Goal: Information Seeking & Learning: Learn about a topic

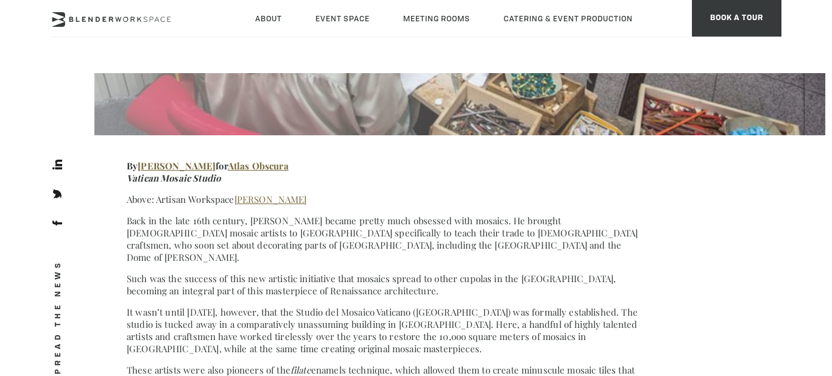
scroll to position [287, 0]
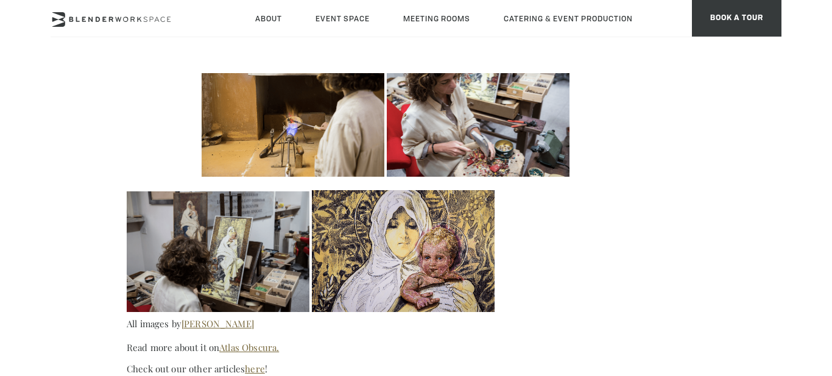
scroll to position [735, 0]
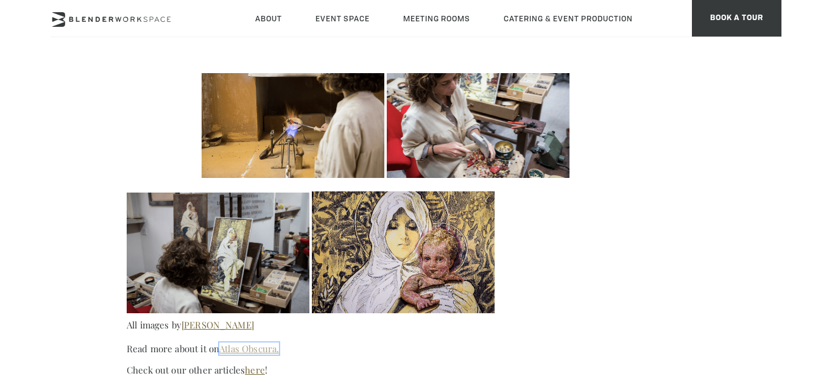
click at [244, 342] on link "Atlas Obscura." at bounding box center [249, 348] width 60 height 12
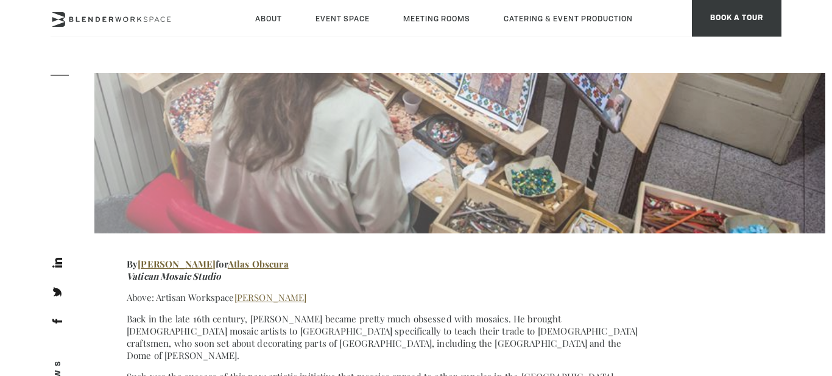
scroll to position [0, 0]
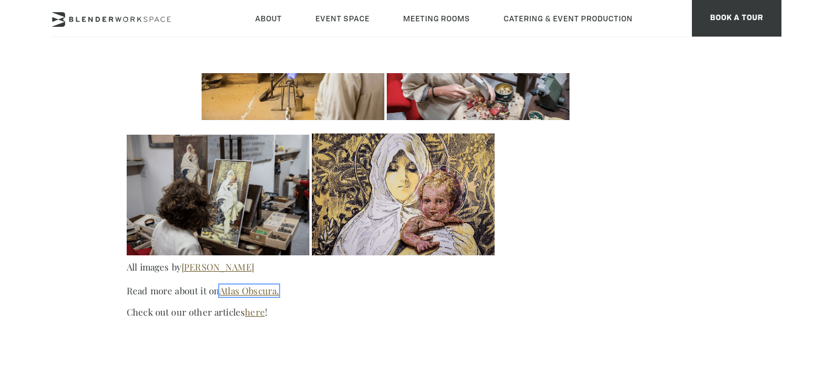
scroll to position [773, 0]
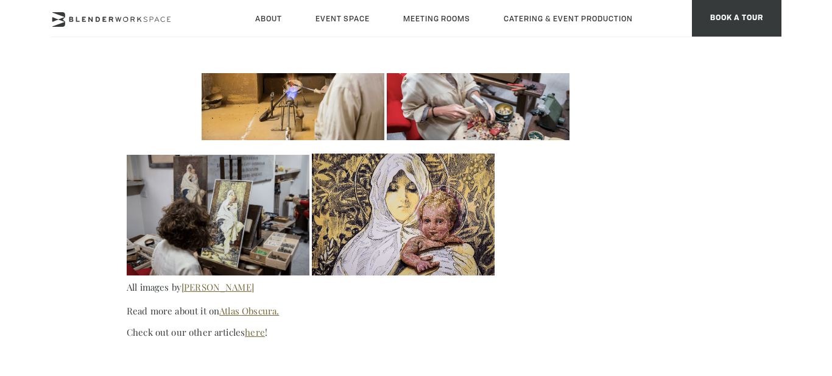
click at [178, 312] on section "SPREAD THE NEWS By Tony Dunnell for Atlas Obscura Vatican Mosaic Studio Above: …" at bounding box center [386, 6] width 518 height 663
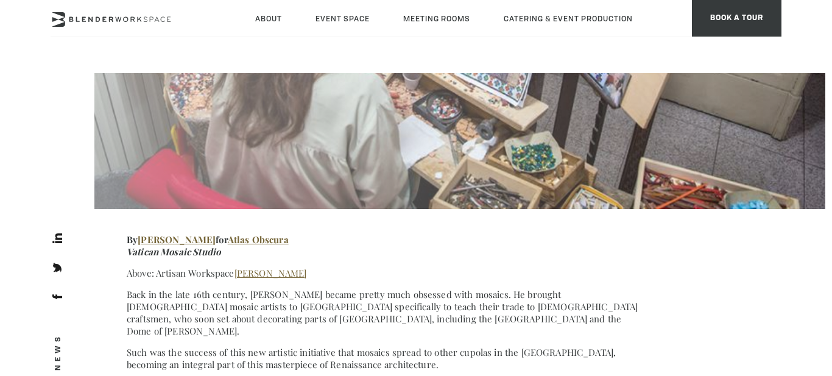
scroll to position [211, 0]
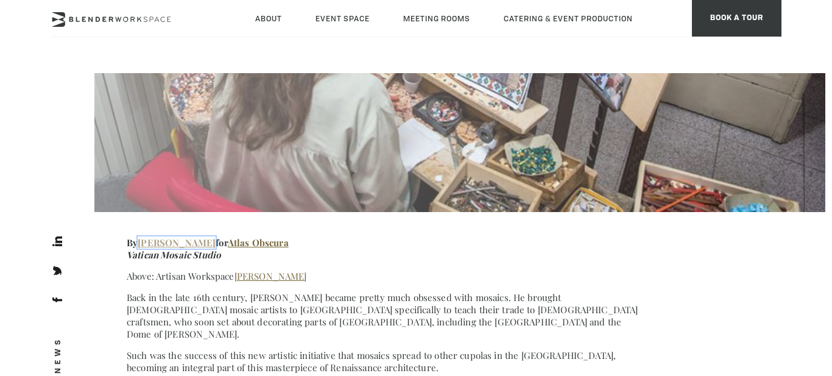
click at [179, 240] on link "[PERSON_NAME]" at bounding box center [177, 242] width 78 height 12
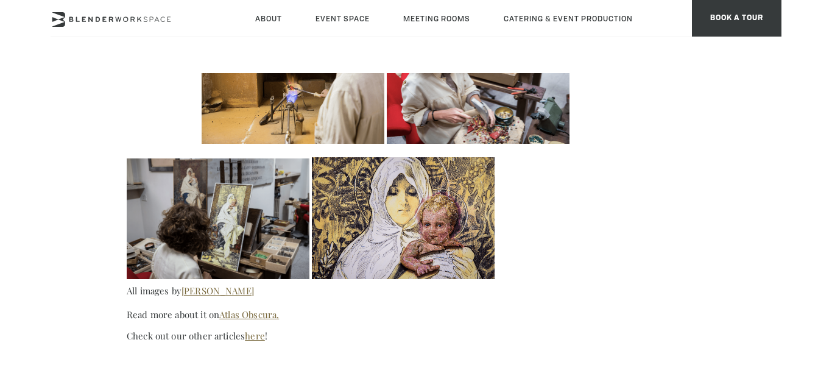
scroll to position [767, 0]
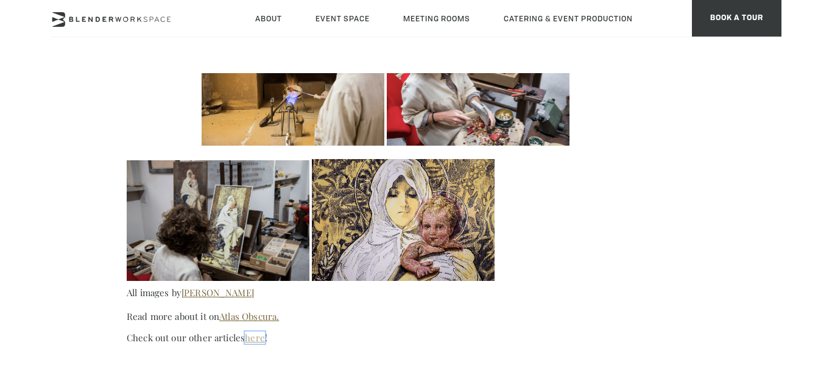
click at [253, 331] on link "here" at bounding box center [255, 337] width 20 height 12
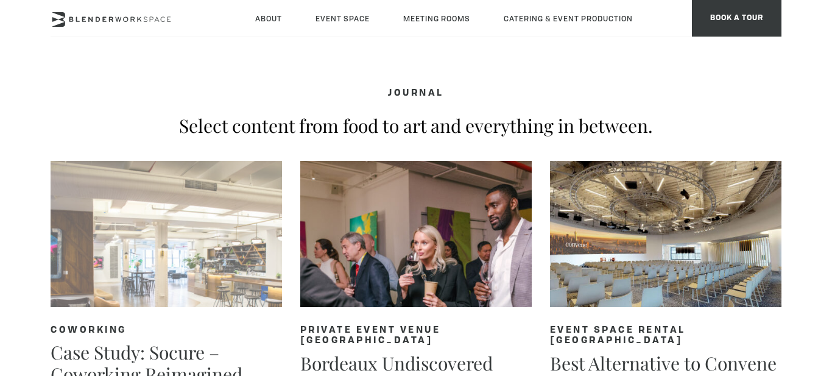
type div "2025-10-05"
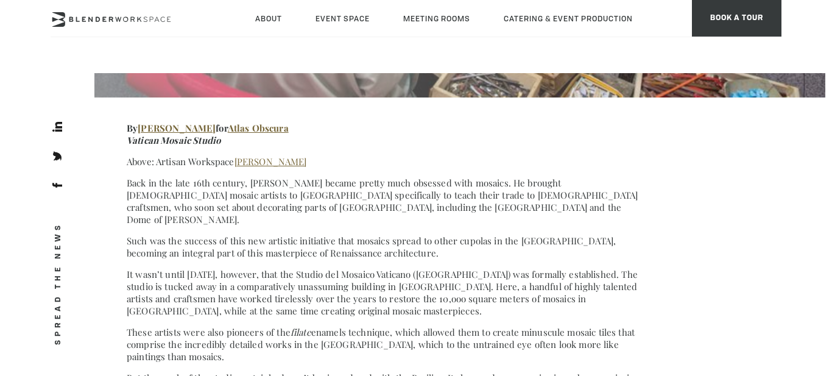
scroll to position [320, 0]
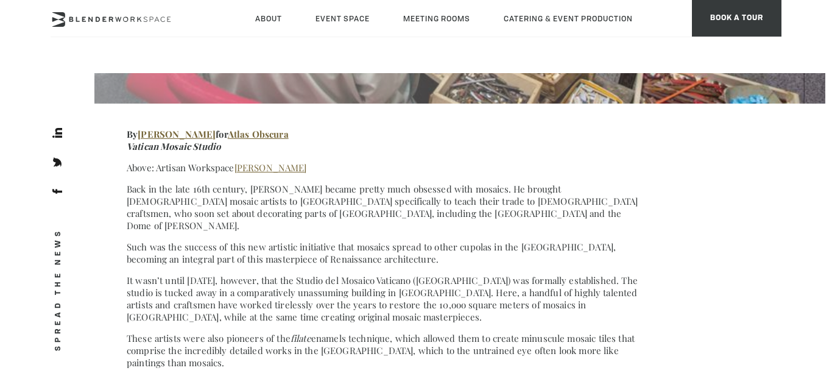
click at [184, 218] on p "Back in the late 16th century, [PERSON_NAME] became pretty much obsessed with m…" at bounding box center [386, 207] width 518 height 49
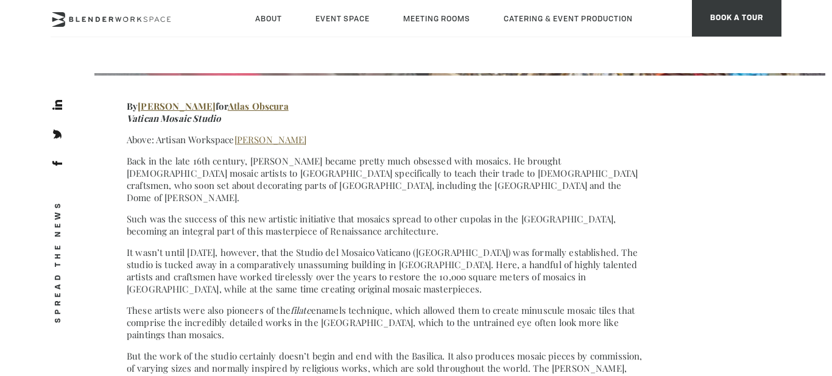
scroll to position [348, 0]
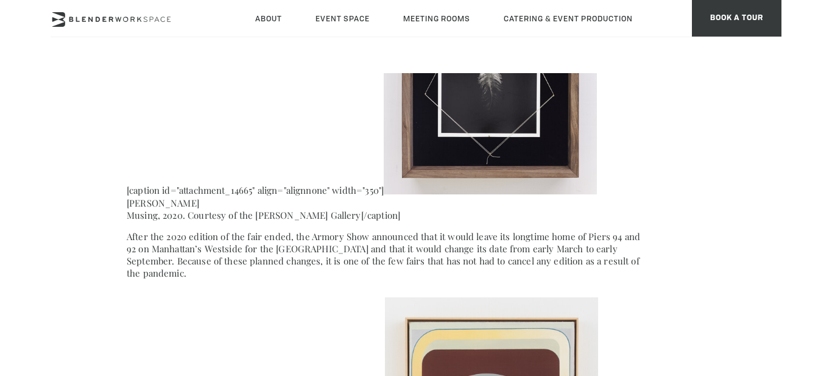
scroll to position [2880, 0]
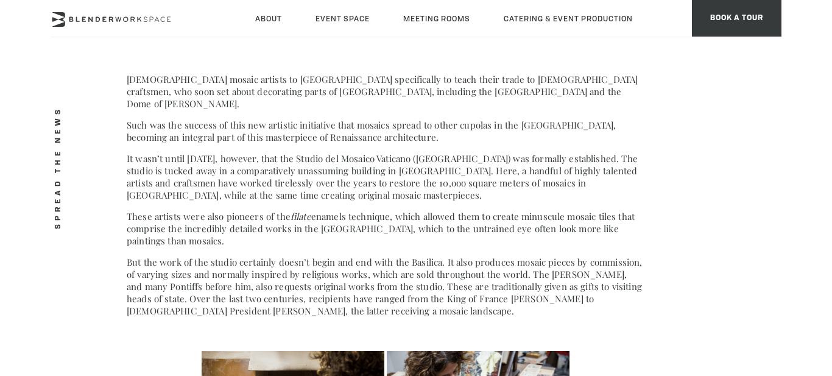
scroll to position [448, 0]
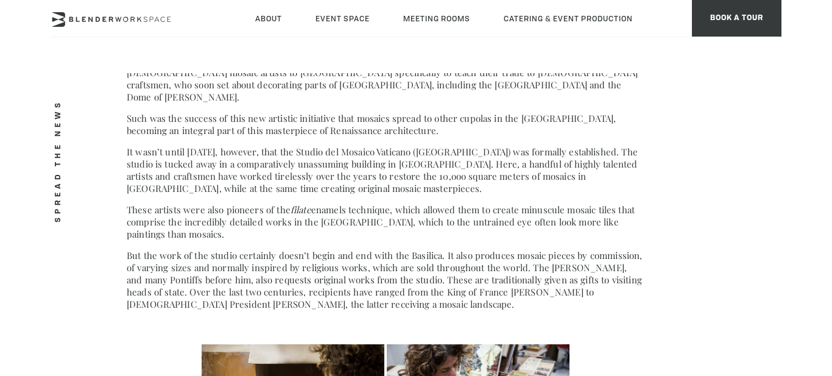
click at [361, 284] on p "But the work of the studio certainly doesn’t begin and end with the Basilica. I…" at bounding box center [386, 279] width 518 height 61
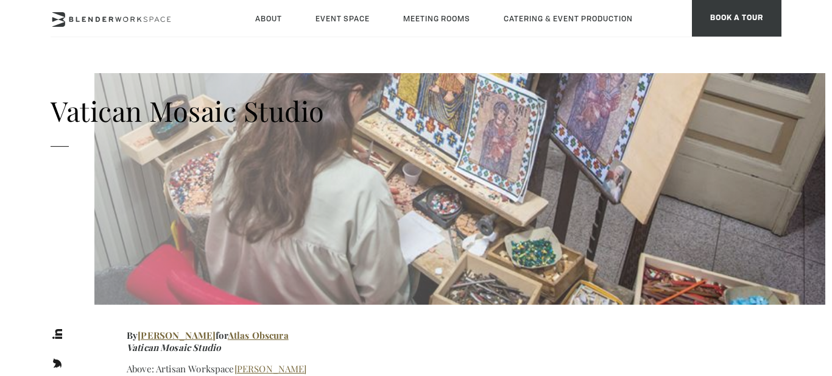
scroll to position [0, 0]
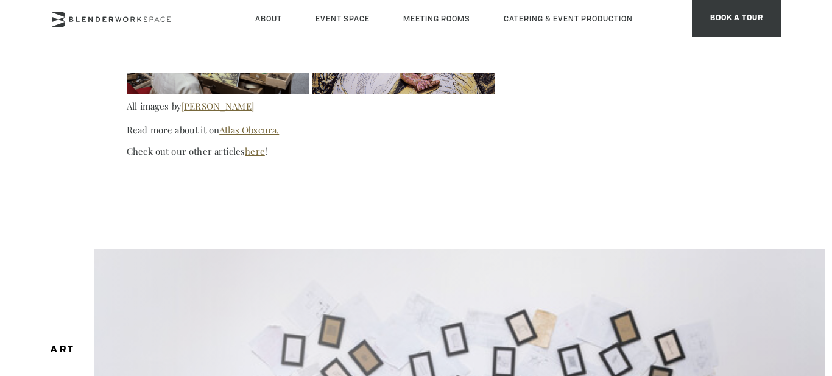
scroll to position [955, 0]
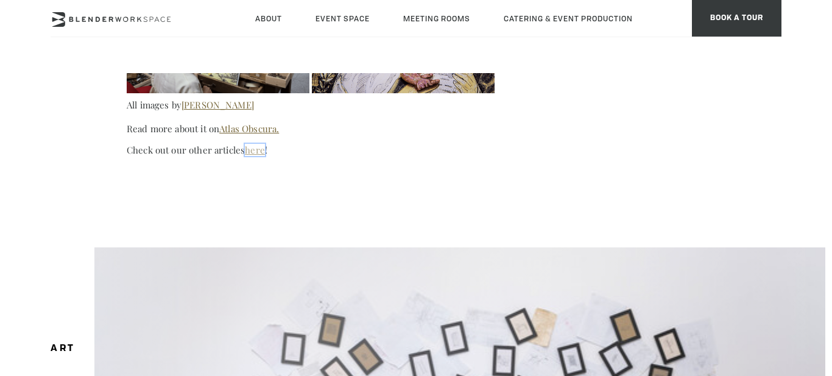
click at [248, 144] on link "here" at bounding box center [255, 150] width 20 height 12
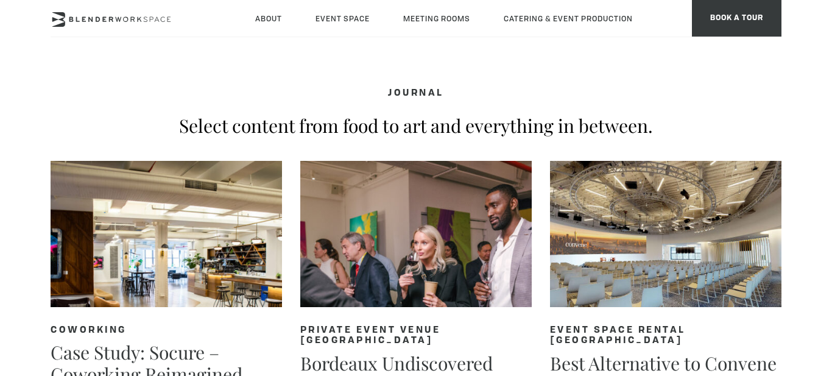
type div "2025-10-05"
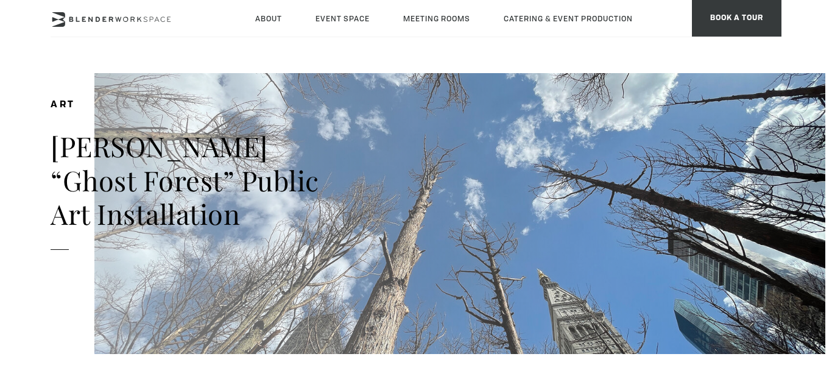
scroll to position [2481, 0]
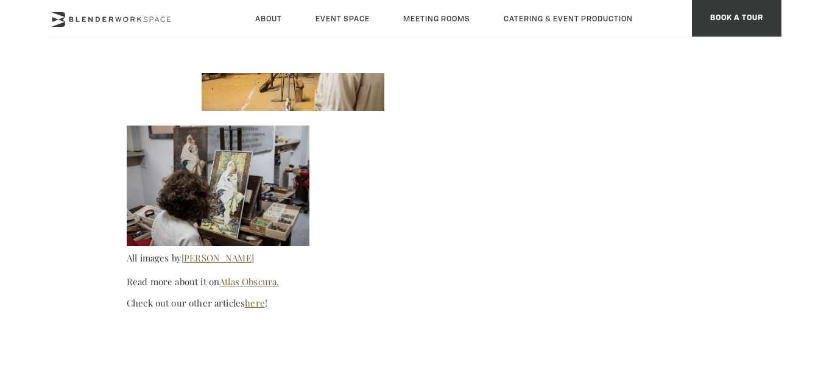
scroll to position [822, 0]
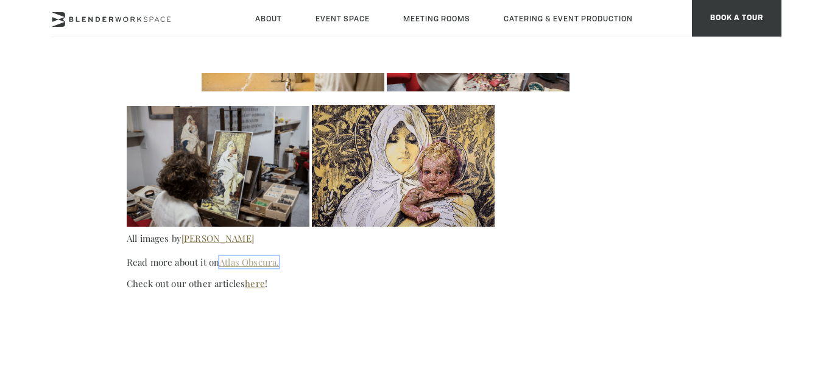
click at [242, 256] on link "Atlas Obscura." at bounding box center [249, 262] width 60 height 12
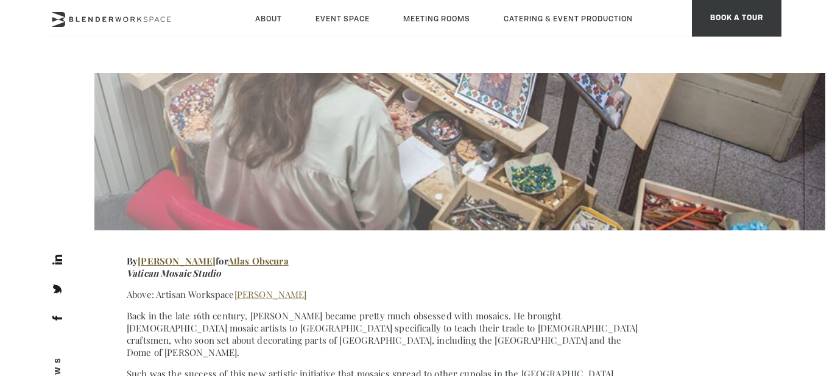
scroll to position [0, 0]
